Goal: Find specific page/section: Find specific page/section

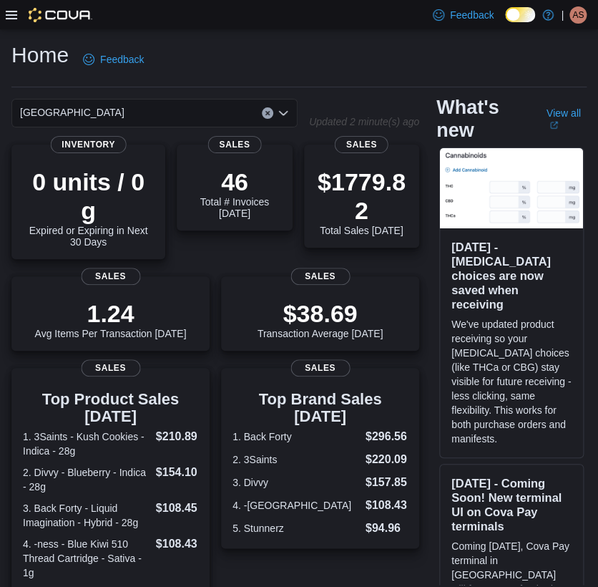
click at [9, 14] on icon at bounding box center [11, 15] width 11 height 9
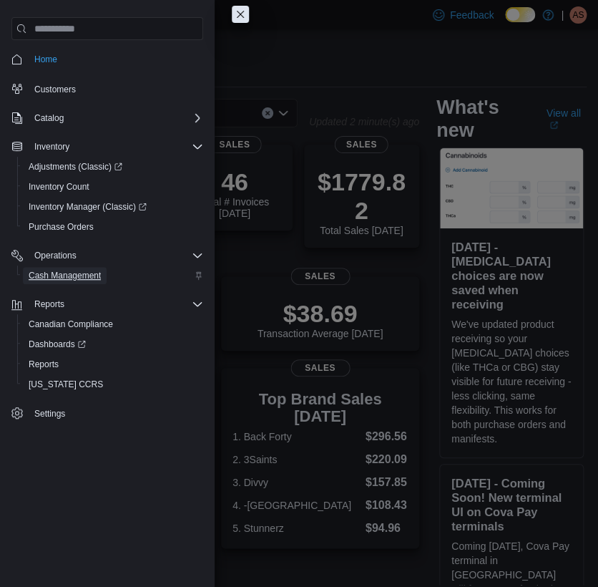
click at [47, 275] on span "Cash Management" at bounding box center [65, 275] width 72 height 11
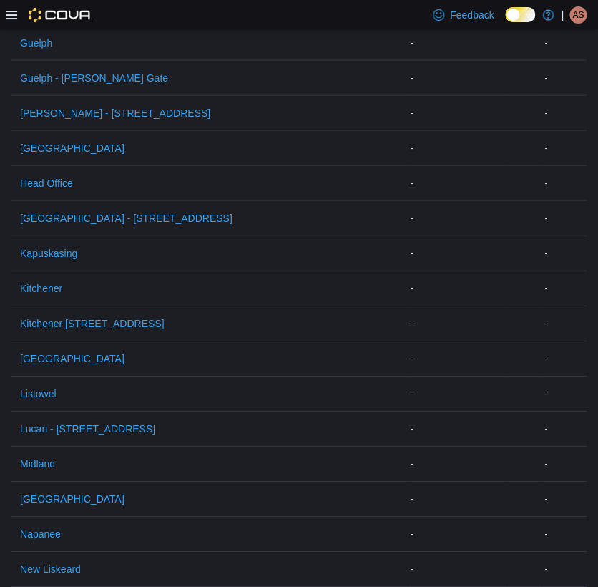
scroll to position [954, 0]
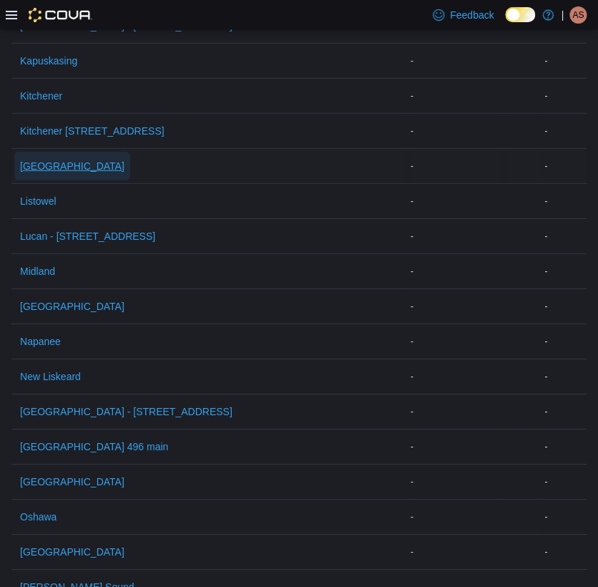
click at [48, 166] on span "[GEOGRAPHIC_DATA]" at bounding box center [72, 166] width 104 height 14
